Goal: Navigation & Orientation: Find specific page/section

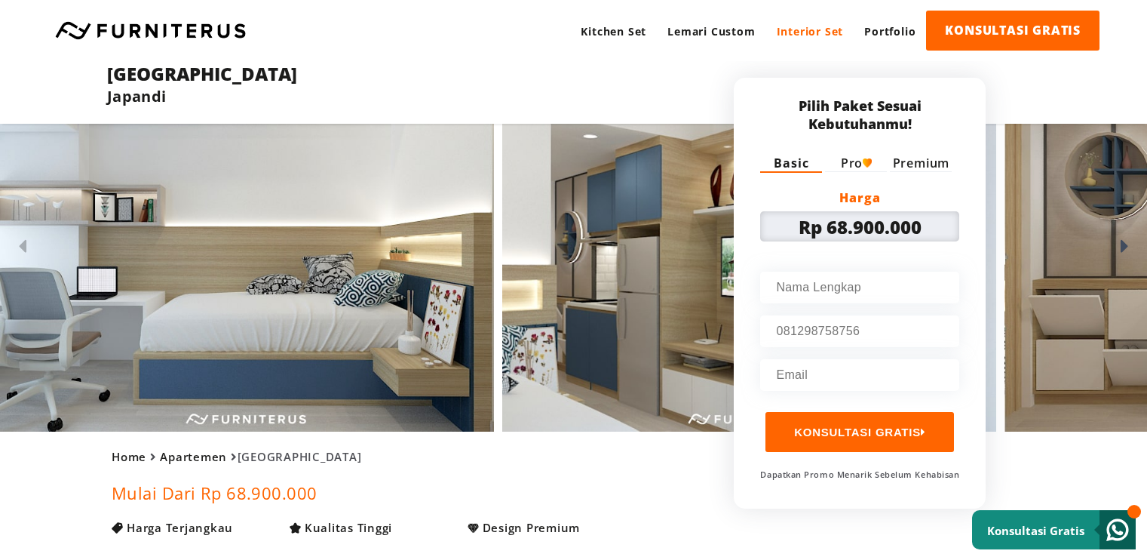
scroll to position [679, 0]
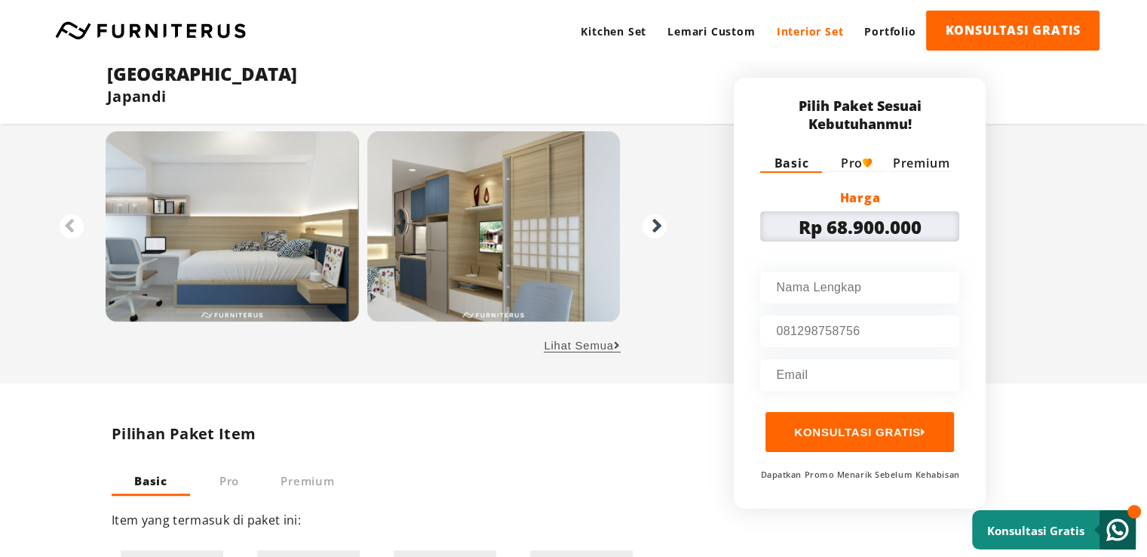
click at [811, 29] on link "Interior Set" at bounding box center [810, 31] width 88 height 41
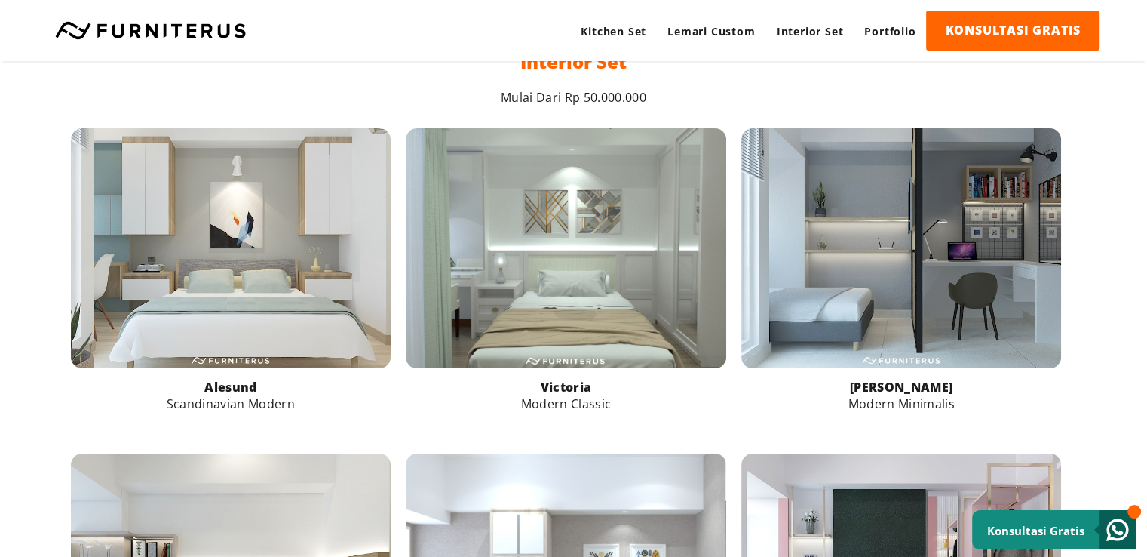
scroll to position [603, 0]
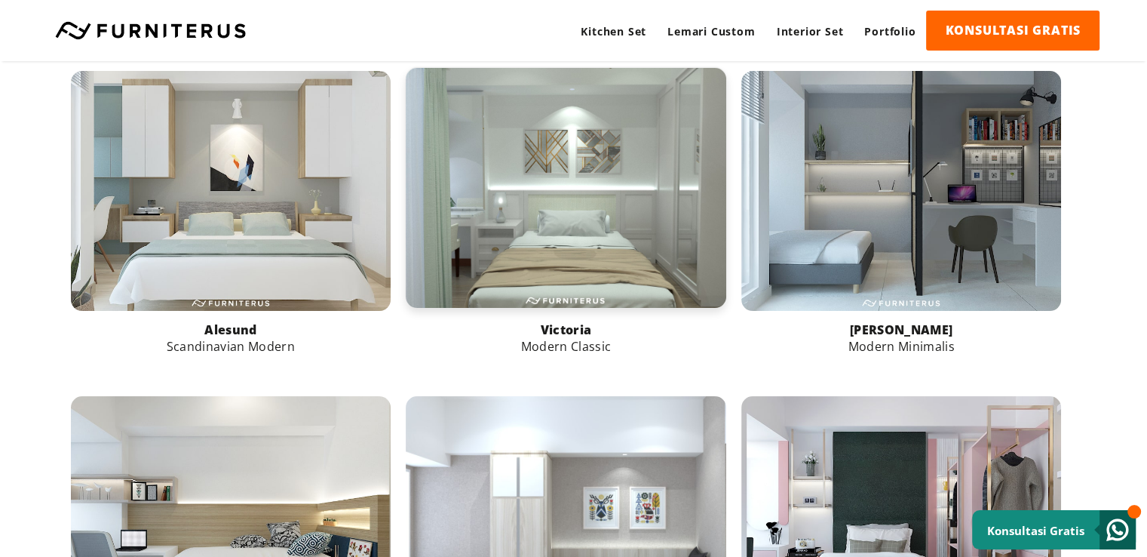
click at [573, 189] on link at bounding box center [566, 188] width 321 height 240
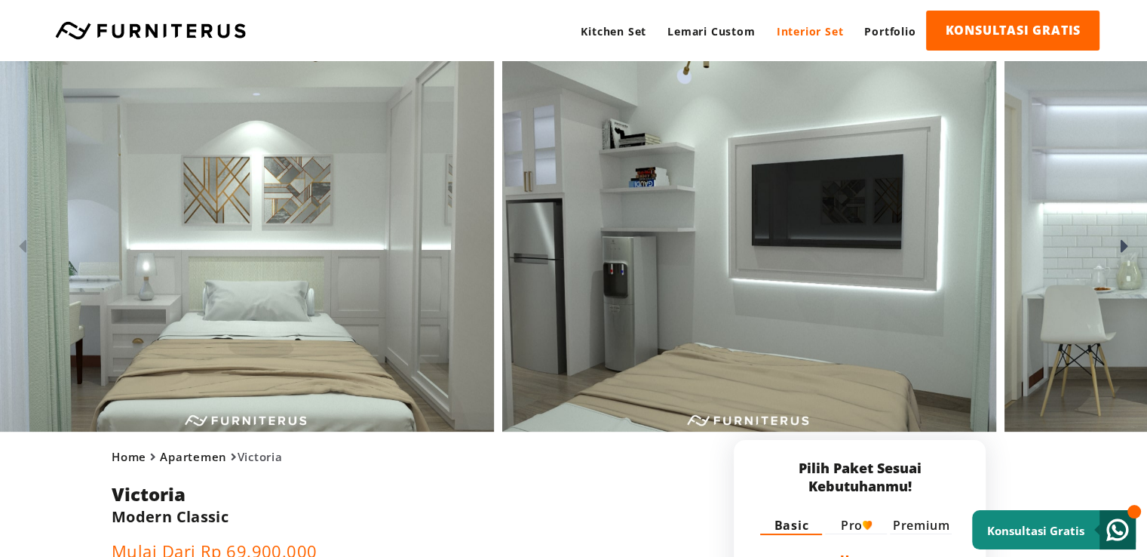
click at [1125, 243] on icon at bounding box center [1125, 246] width 8 height 22
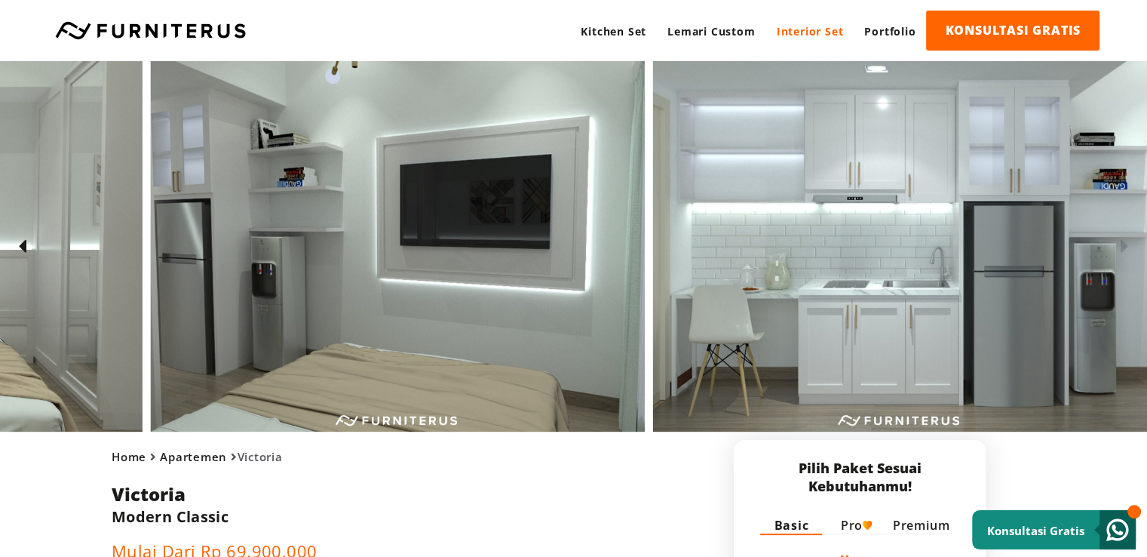
click at [1125, 243] on icon at bounding box center [1125, 246] width 8 height 22
